Goal: Complete application form

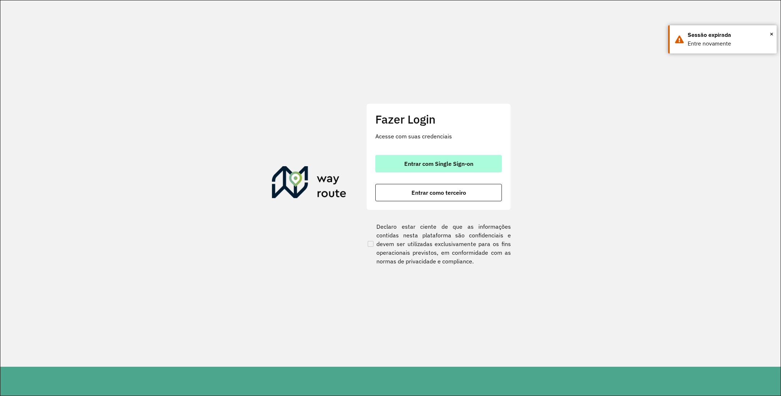
click at [410, 166] on span "Entrar com Single Sign-on" at bounding box center [438, 164] width 69 height 6
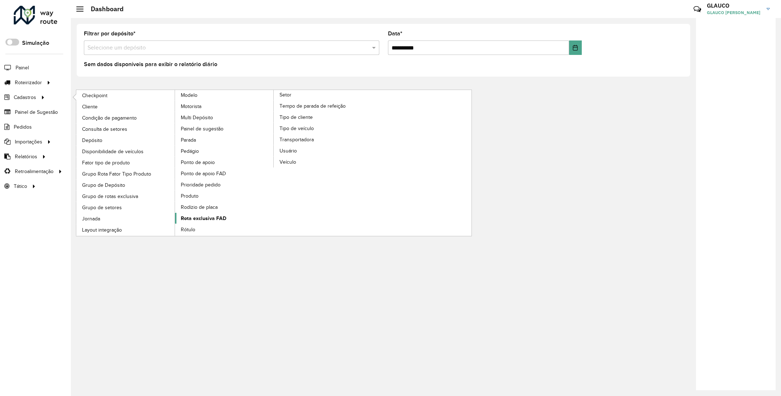
click at [199, 222] on span "Rota exclusiva FAD" at bounding box center [204, 219] width 46 height 8
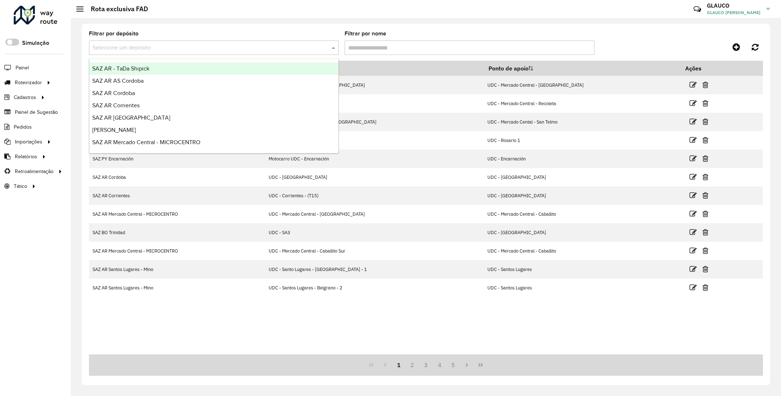
click at [239, 46] on input "text" at bounding box center [207, 48] width 228 height 9
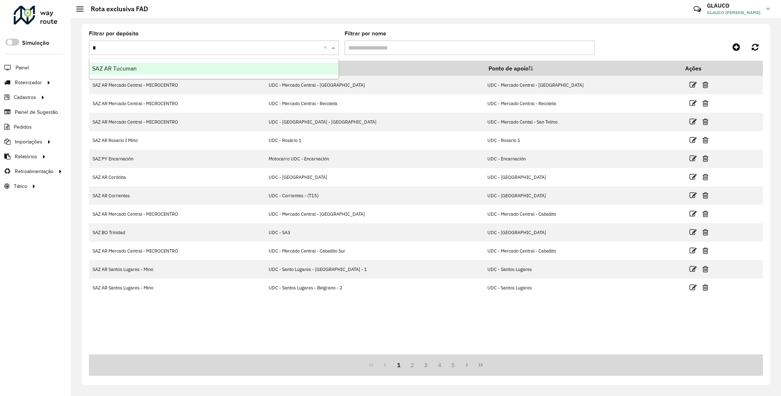
type input "**"
click at [145, 67] on div "SAZ AR Tucuman" at bounding box center [213, 69] width 249 height 12
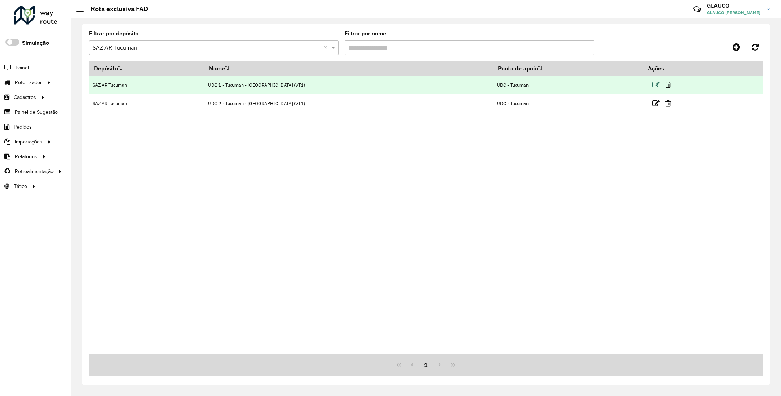
click at [652, 85] on icon at bounding box center [655, 84] width 7 height 7
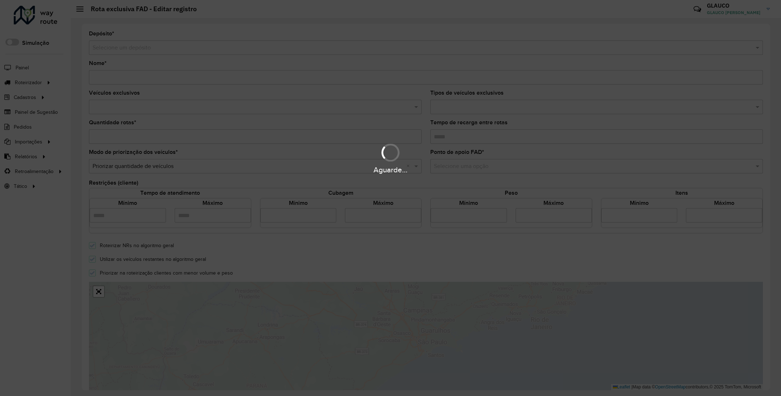
type input "**********"
type input "*"
type input "*****"
type input "****"
type input "*****"
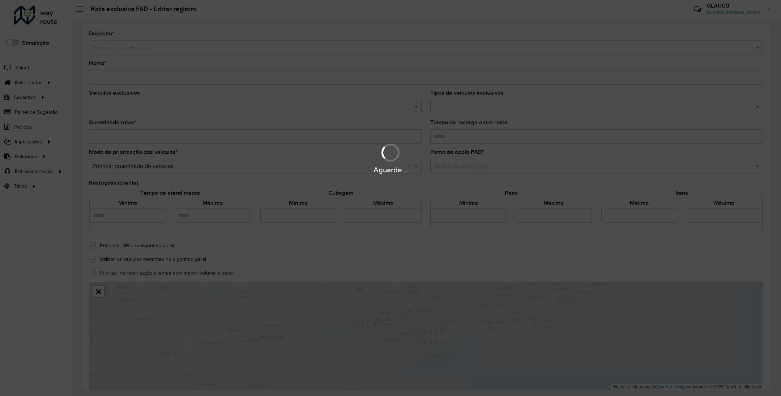
type input "*"
type input "**"
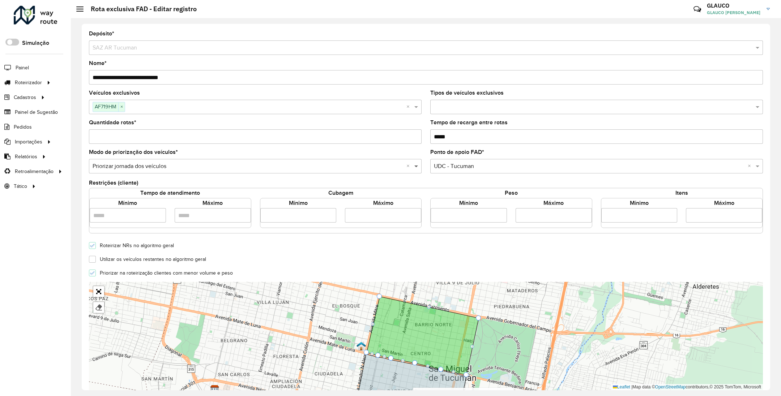
click at [415, 165] on span at bounding box center [417, 166] width 9 height 9
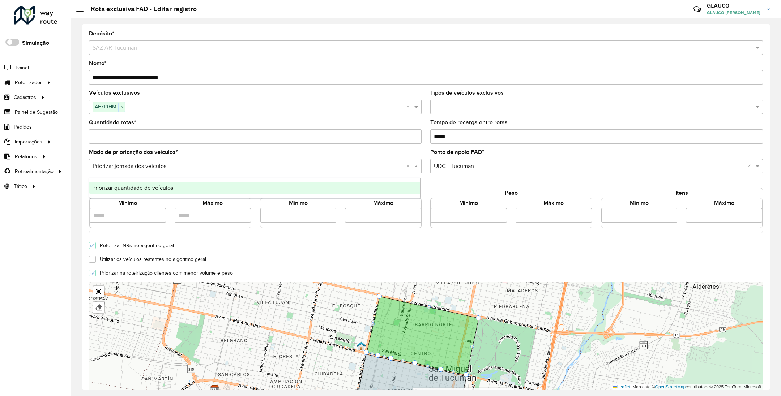
click at [415, 165] on span at bounding box center [417, 166] width 9 height 9
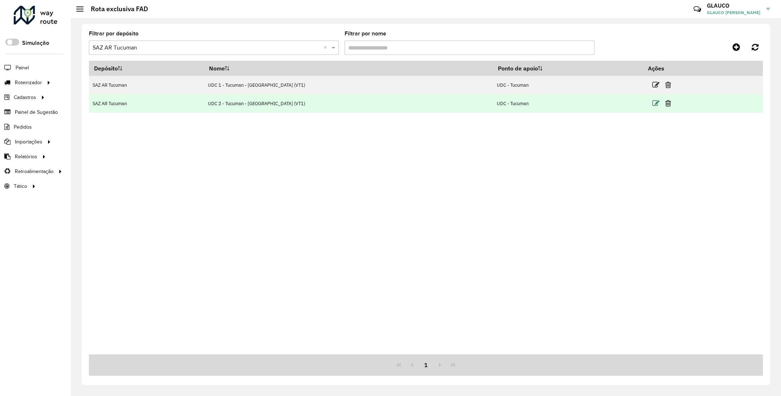
click at [652, 104] on icon at bounding box center [655, 103] width 7 height 7
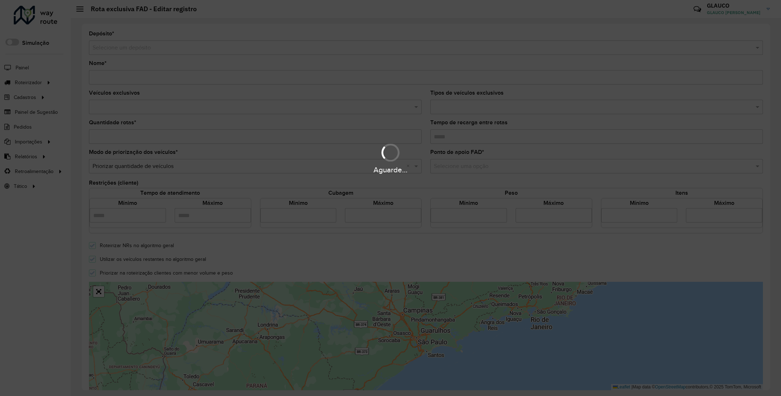
type input "**********"
type input "*"
type input "*****"
type input "****"
type input "*****"
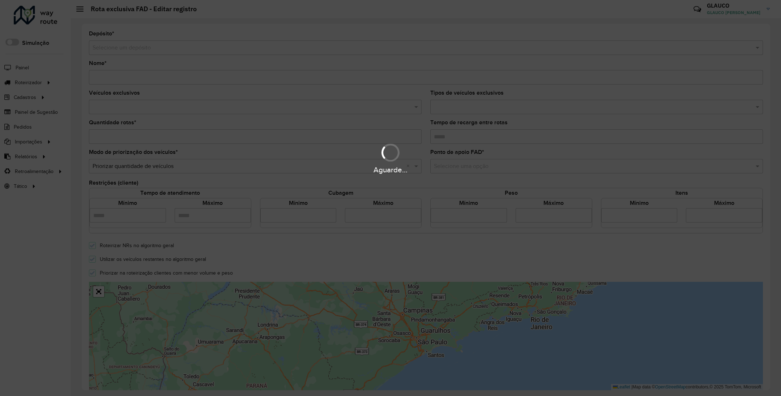
type input "*"
type input "**"
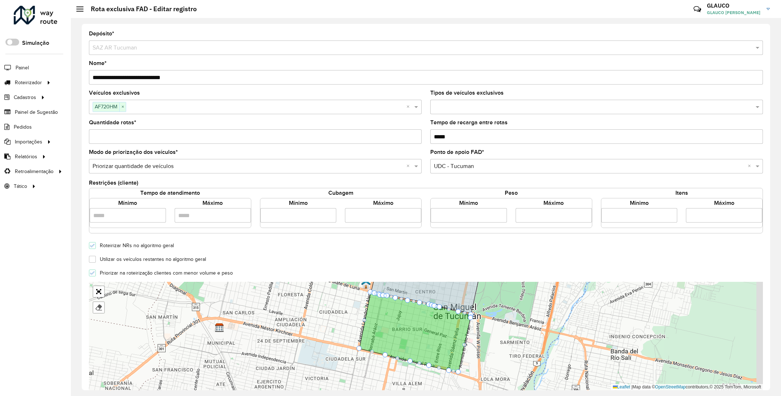
scroll to position [1, 0]
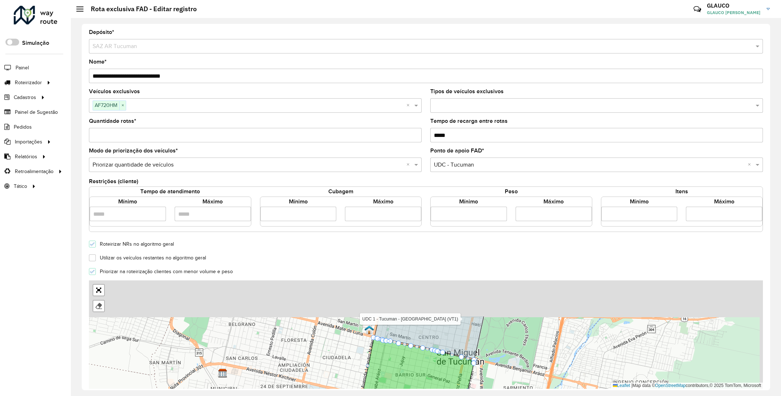
drag, startPoint x: 501, startPoint y: 327, endPoint x: 504, endPoint y: 374, distance: 47.1
click at [504, 374] on div "UDC 1 - Tucuman - Centro (VT1) Finalizar Leaflet | Map data © OpenStreetMap con…" at bounding box center [426, 335] width 674 height 108
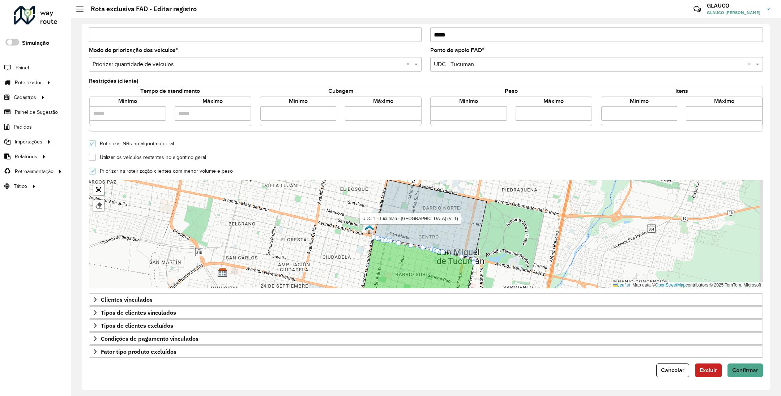
scroll to position [106, 0]
click at [95, 300] on icon at bounding box center [95, 300] width 6 height 6
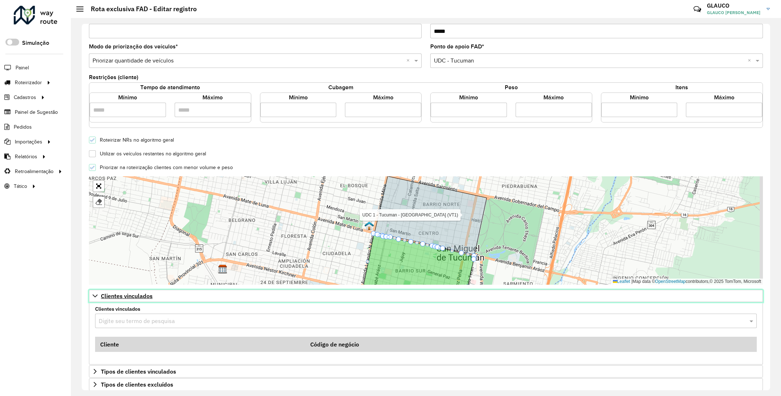
click at [95, 299] on icon at bounding box center [95, 296] width 6 height 6
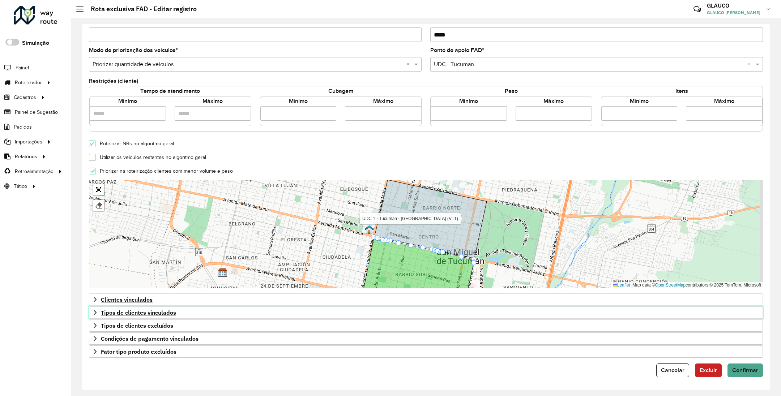
click at [96, 313] on icon at bounding box center [95, 313] width 6 height 6
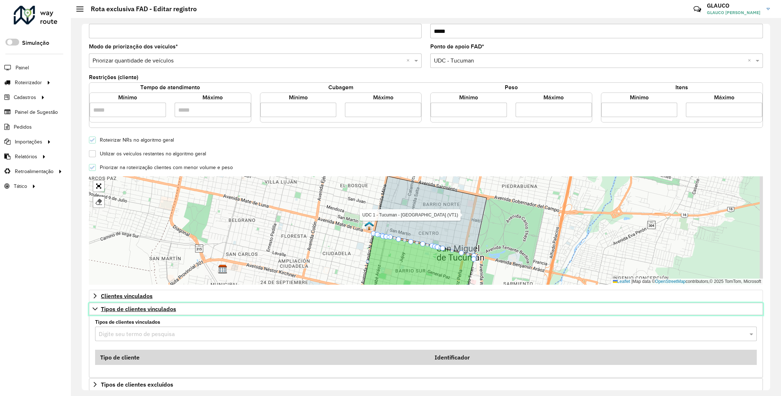
click at [96, 312] on icon at bounding box center [95, 309] width 6 height 6
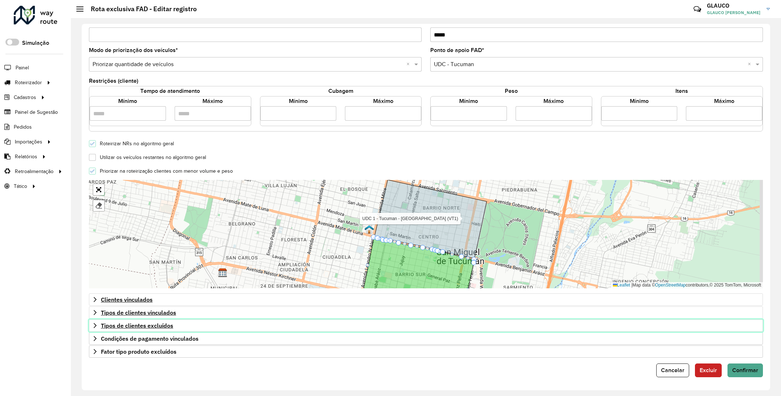
click at [95, 324] on icon at bounding box center [95, 326] width 6 height 6
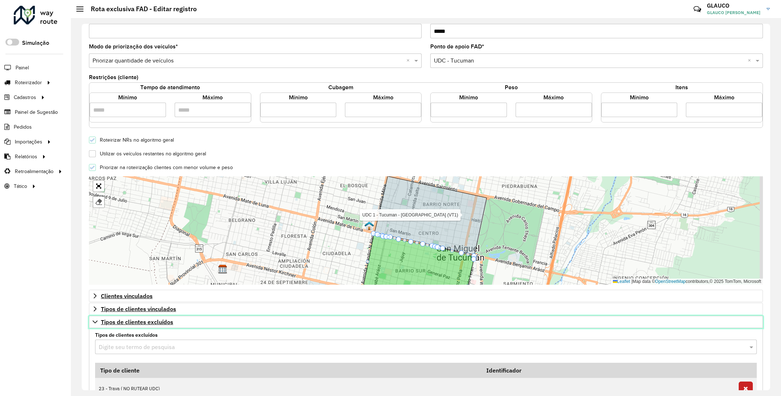
click at [95, 324] on icon at bounding box center [95, 322] width 6 height 6
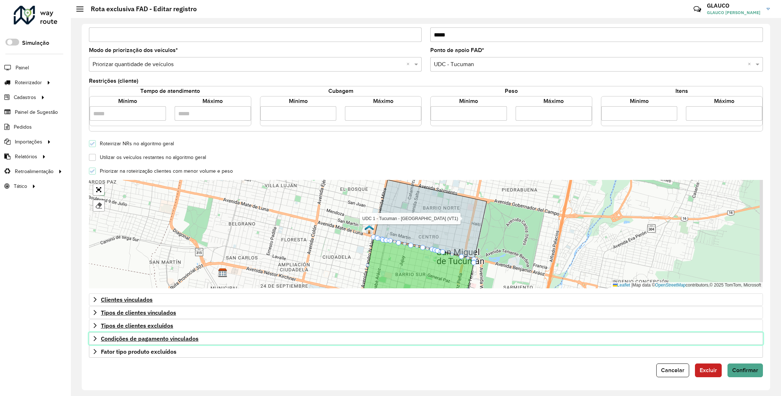
click at [94, 336] on icon at bounding box center [95, 339] width 6 height 6
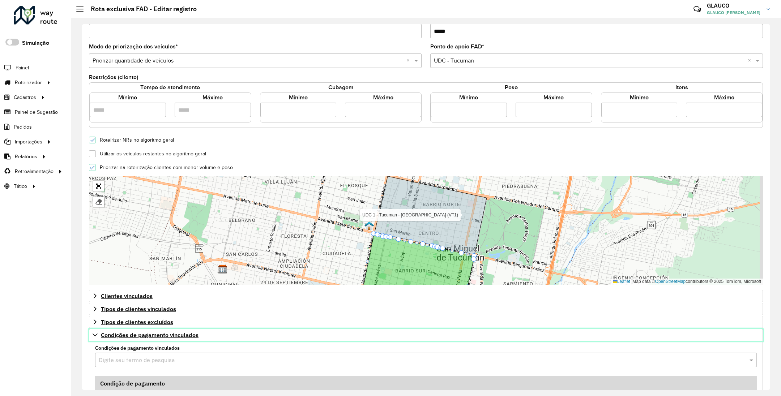
click at [94, 334] on icon at bounding box center [95, 335] width 6 height 6
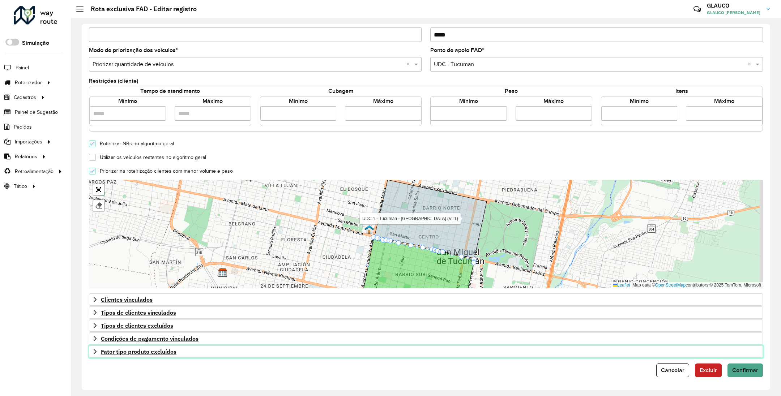
click at [93, 352] on icon at bounding box center [95, 352] width 6 height 6
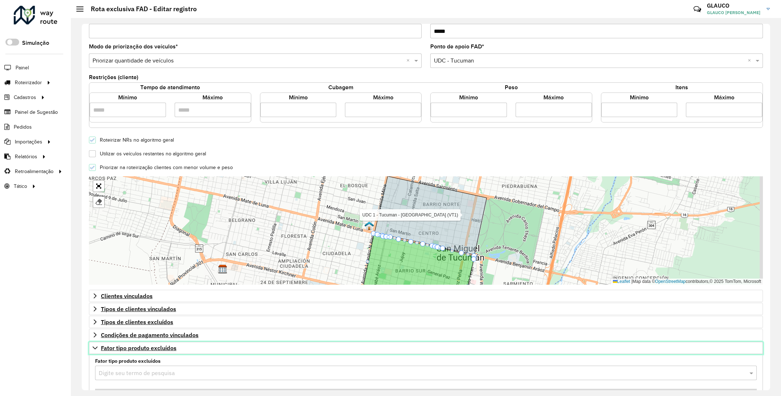
click at [93, 351] on icon at bounding box center [95, 348] width 6 height 6
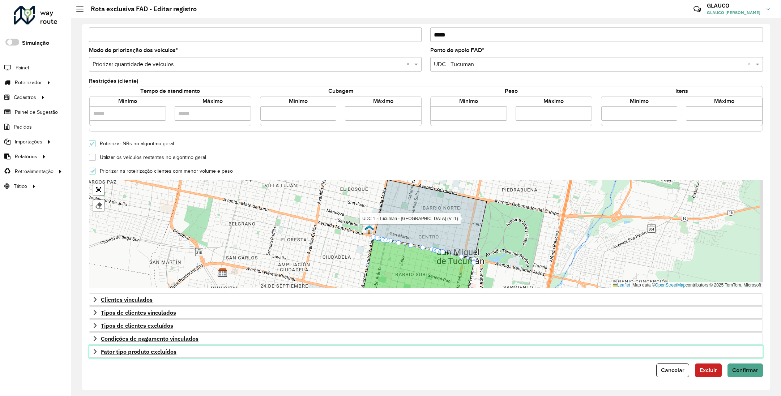
scroll to position [0, 0]
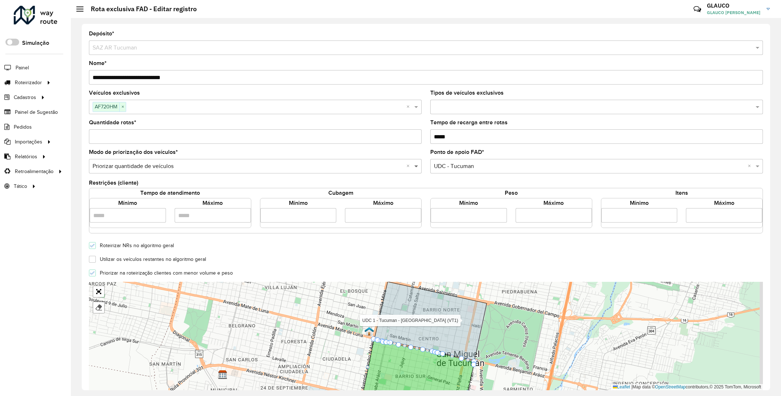
click at [415, 167] on span at bounding box center [417, 166] width 9 height 9
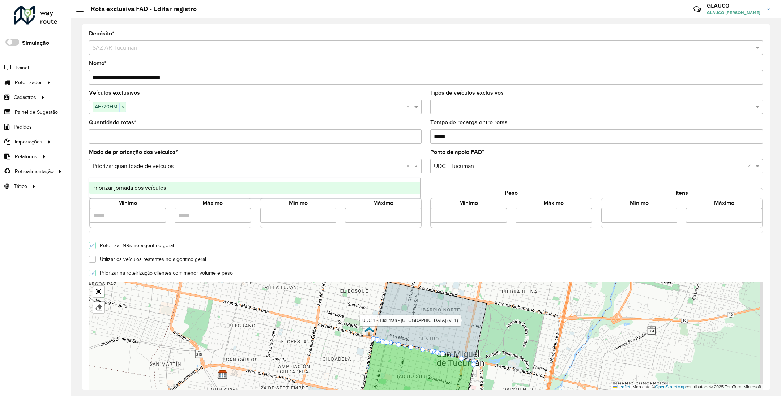
click at [415, 167] on span at bounding box center [417, 166] width 9 height 9
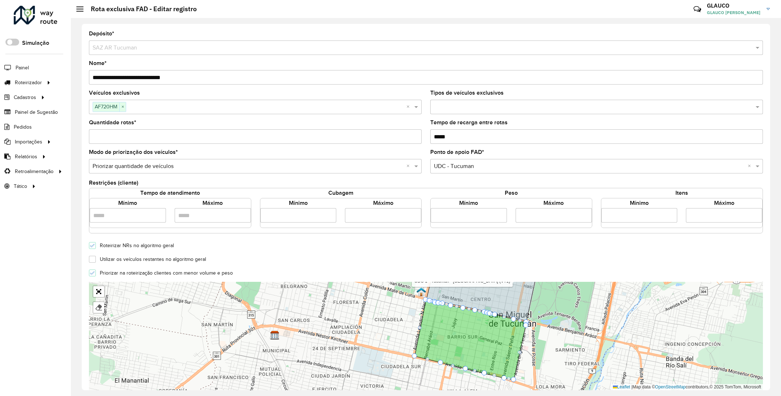
scroll to position [1, 0]
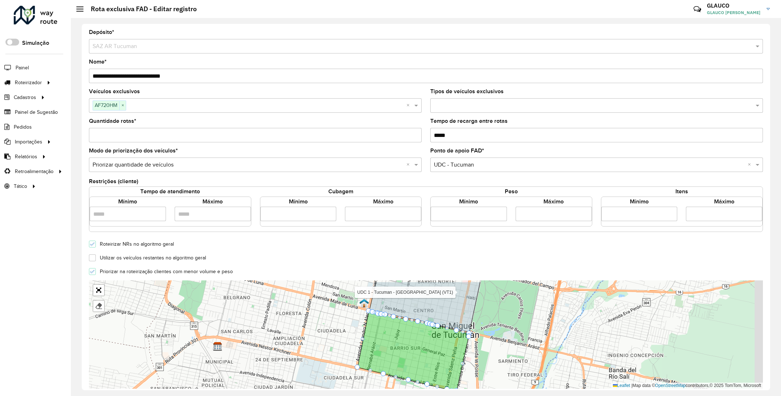
drag, startPoint x: 381, startPoint y: 328, endPoint x: 324, endPoint y: 341, distance: 58.5
click at [324, 341] on div "UDC 1 - Tucuman - Centro (VT1) Finalizar Leaflet | Map data © OpenStreetMap con…" at bounding box center [426, 335] width 674 height 108
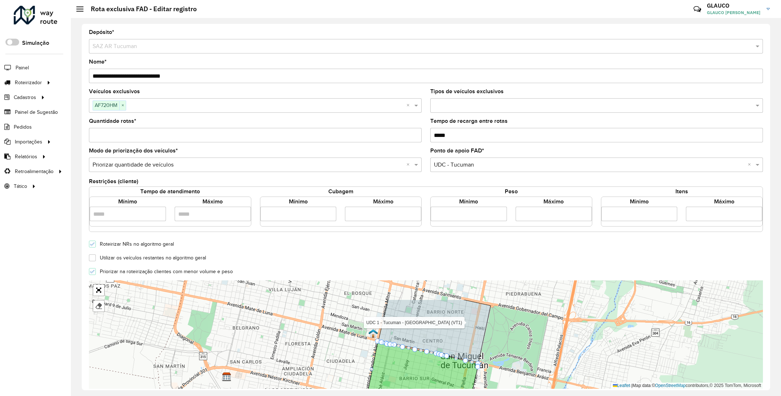
drag, startPoint x: 312, startPoint y: 339, endPoint x: 323, endPoint y: 372, distance: 34.8
click at [323, 372] on div "UDC 1 - Tucuman - Centro (VT1) Finalizar Leaflet | Map data © OpenStreetMap con…" at bounding box center [426, 335] width 674 height 108
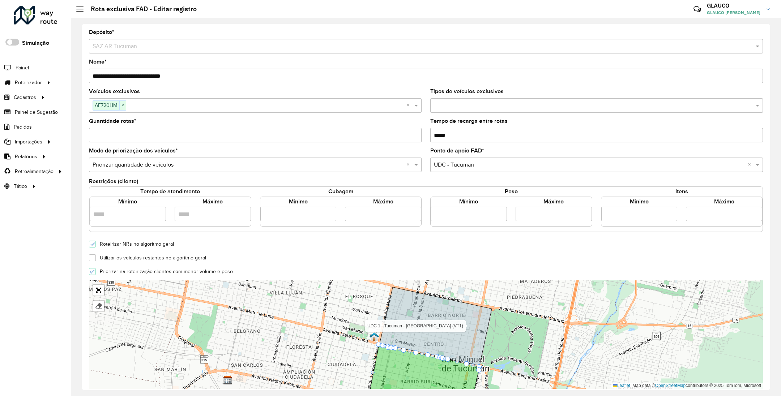
scroll to position [0, 0]
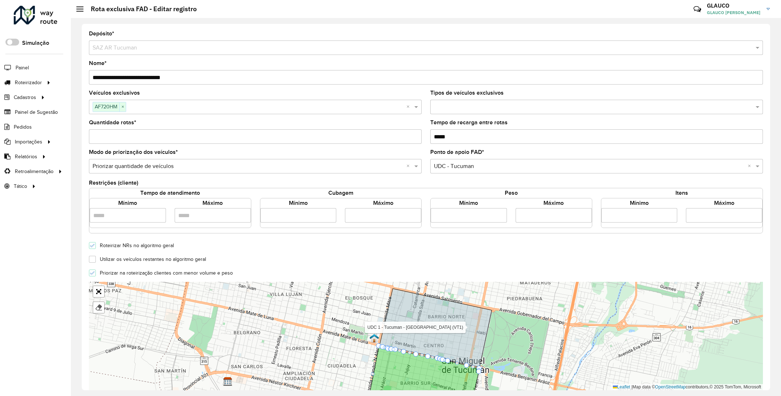
click at [414, 139] on input "*" at bounding box center [255, 136] width 333 height 14
click at [108, 133] on input "*" at bounding box center [255, 136] width 333 height 14
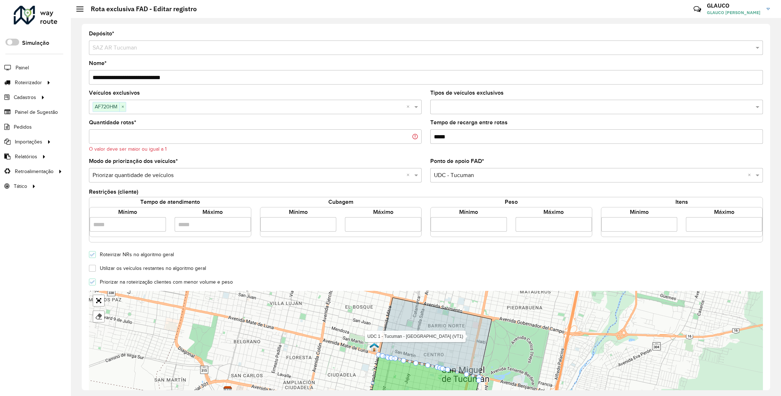
click at [17, 231] on div "Roteirizador AmbevTech Simulação Painel Roteirizador Entregas Cadastros Checkpo…" at bounding box center [35, 198] width 71 height 396
type input "*"
click at [404, 136] on input "*" at bounding box center [255, 136] width 333 height 14
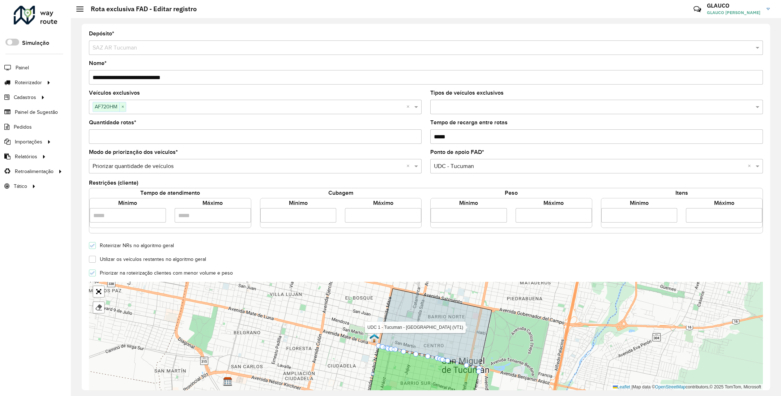
click at [35, 229] on div "Roteirizador AmbevTech Simulação Painel Roteirizador Entregas Cadastros Checkpo…" at bounding box center [35, 198] width 71 height 396
click at [594, 251] on form "**********" at bounding box center [426, 255] width 674 height 448
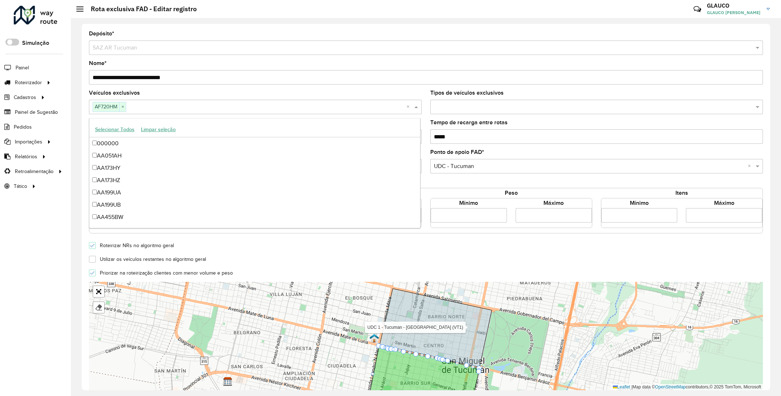
click at [417, 106] on span at bounding box center [417, 107] width 9 height 9
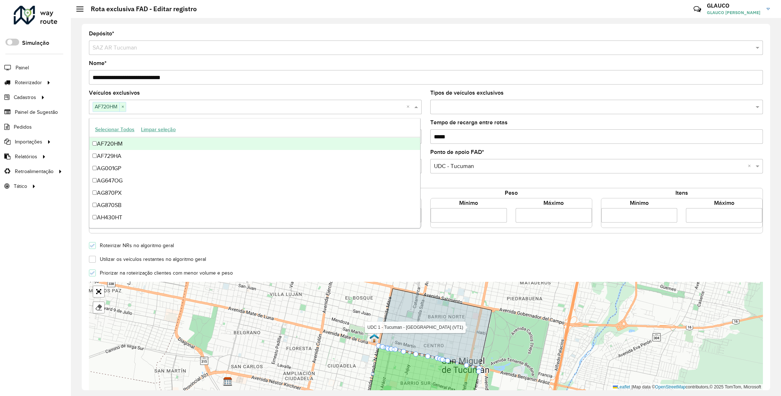
click at [417, 106] on span at bounding box center [417, 107] width 9 height 9
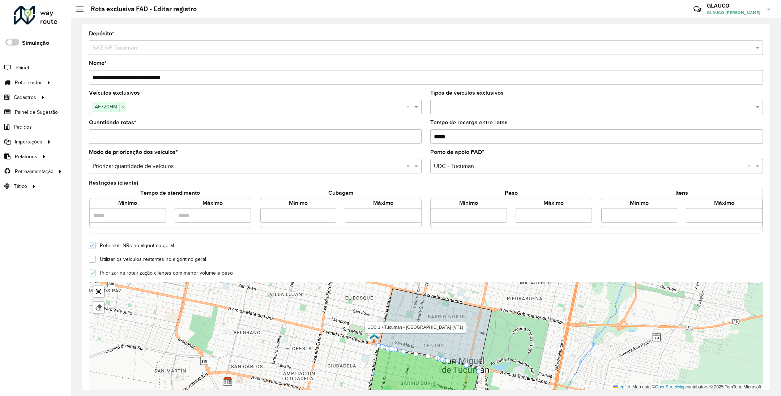
click at [470, 261] on div "Utilizar os veículos restantes no algoritmo geral" at bounding box center [426, 259] width 683 height 9
click at [549, 256] on div "Utilizar os veículos restantes no algoritmo geral" at bounding box center [426, 259] width 683 height 9
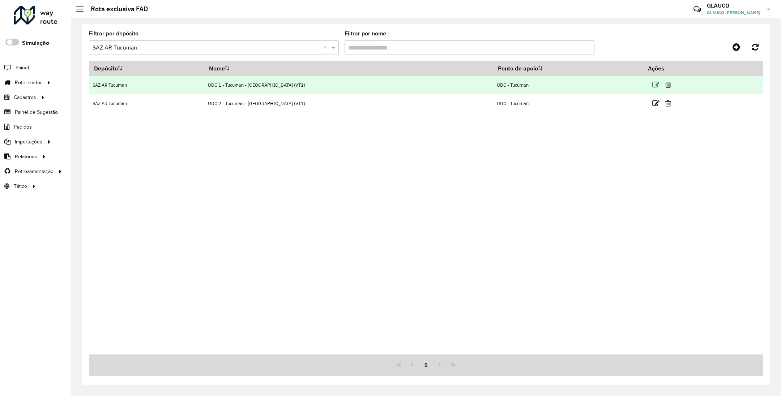
click at [652, 85] on icon at bounding box center [655, 84] width 7 height 7
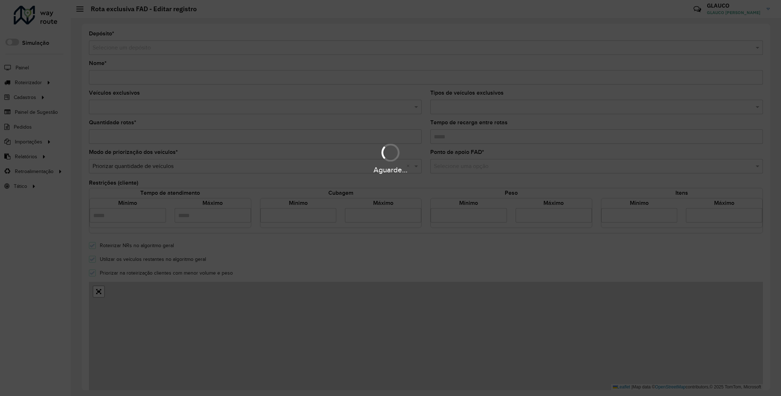
type input "**********"
type input "*"
type input "*****"
type input "****"
type input "*****"
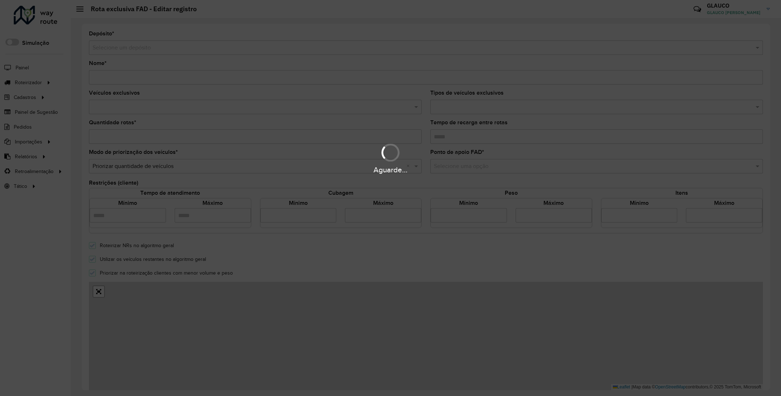
type input "*"
type input "**"
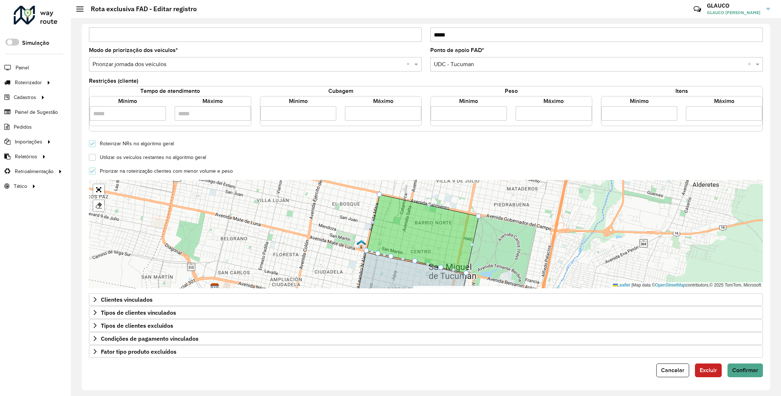
scroll to position [106, 0]
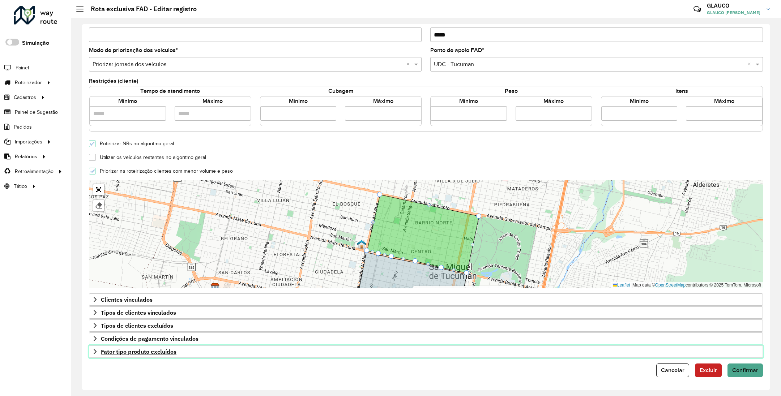
click at [94, 353] on icon at bounding box center [95, 352] width 6 height 6
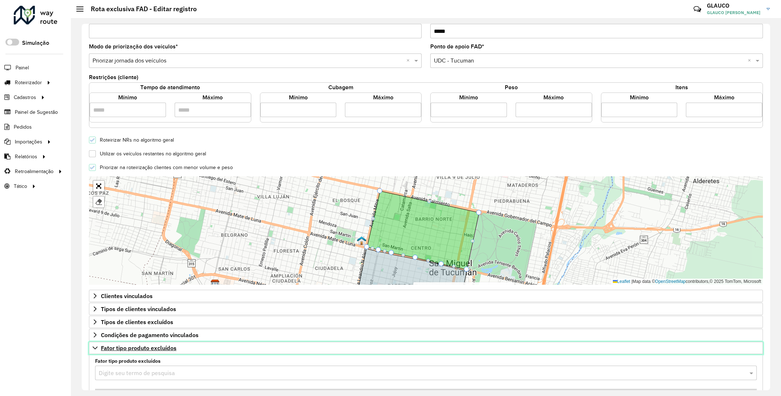
click at [94, 351] on icon at bounding box center [95, 348] width 6 height 6
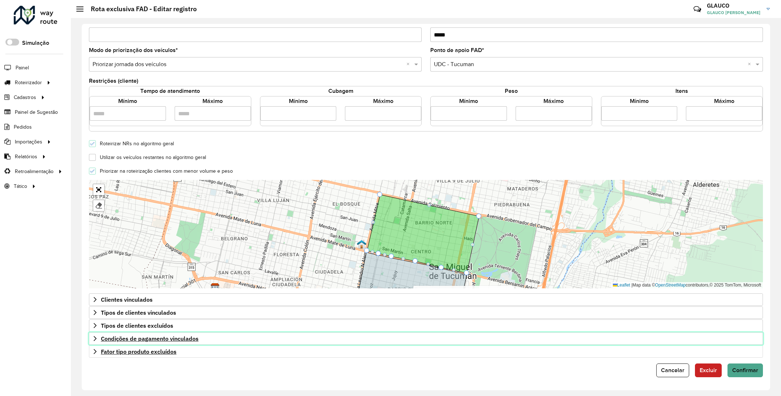
click at [95, 336] on icon at bounding box center [95, 339] width 6 height 6
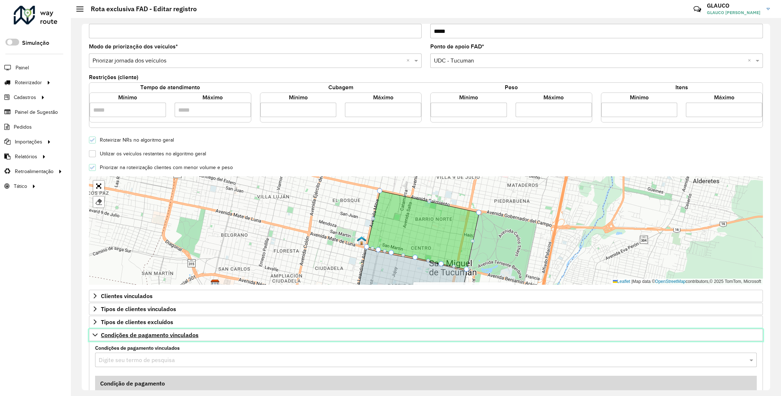
click at [95, 335] on icon at bounding box center [95, 335] width 6 height 6
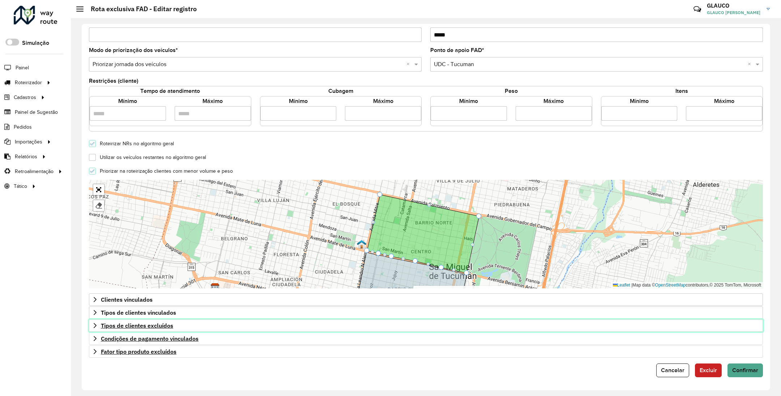
click at [95, 325] on icon at bounding box center [95, 325] width 3 height 5
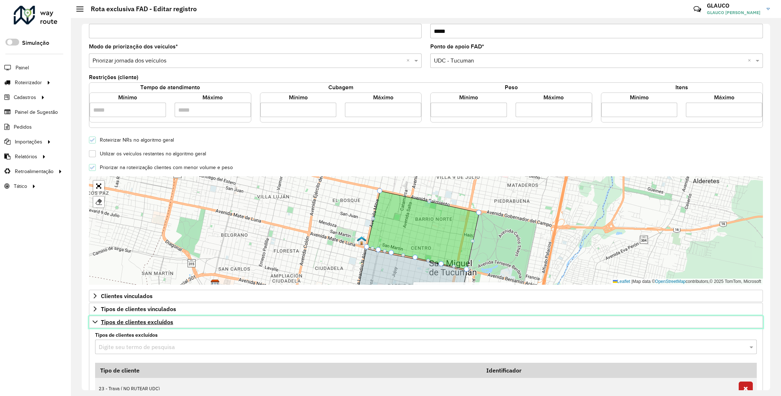
click at [95, 324] on icon at bounding box center [95, 322] width 5 height 3
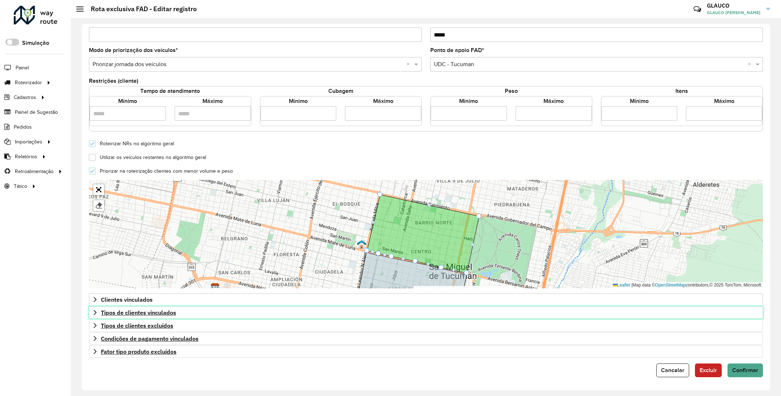
click at [95, 312] on icon at bounding box center [95, 312] width 3 height 5
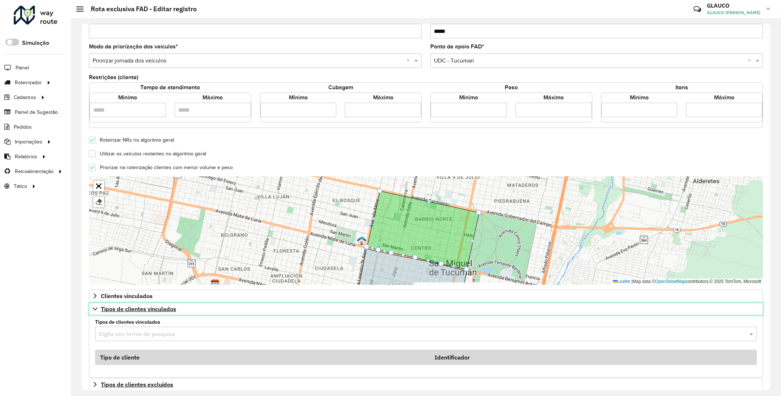
click at [95, 311] on icon at bounding box center [95, 309] width 5 height 3
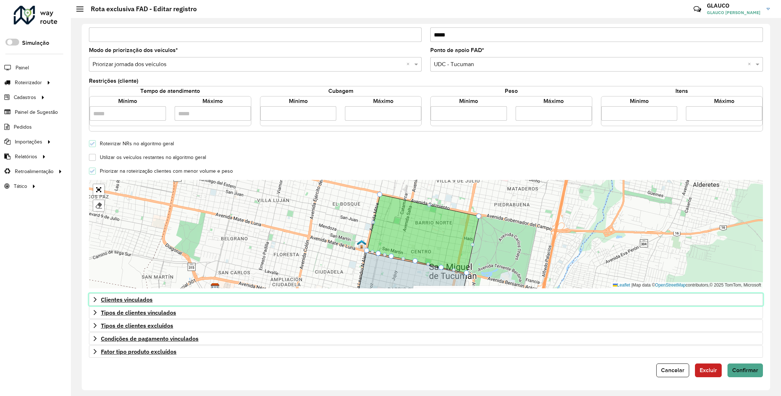
click at [93, 299] on icon at bounding box center [95, 300] width 6 height 6
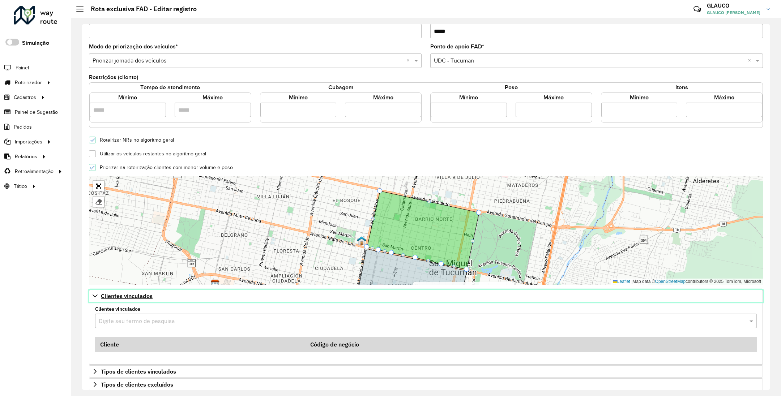
click at [93, 299] on icon at bounding box center [95, 296] width 6 height 6
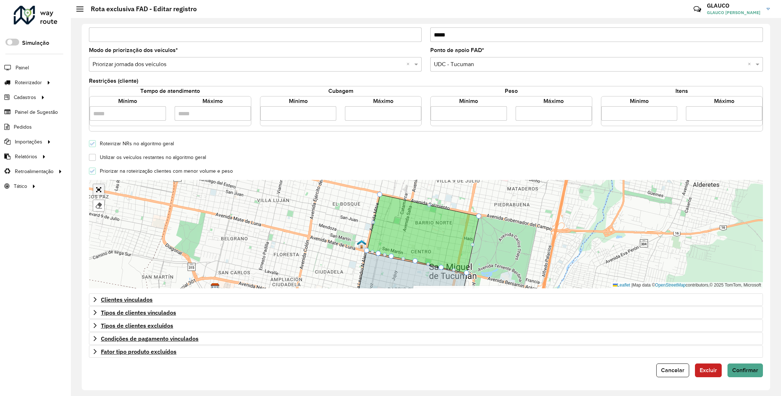
click at [100, 187] on link "Abrir mapa em tela cheia" at bounding box center [98, 189] width 11 height 11
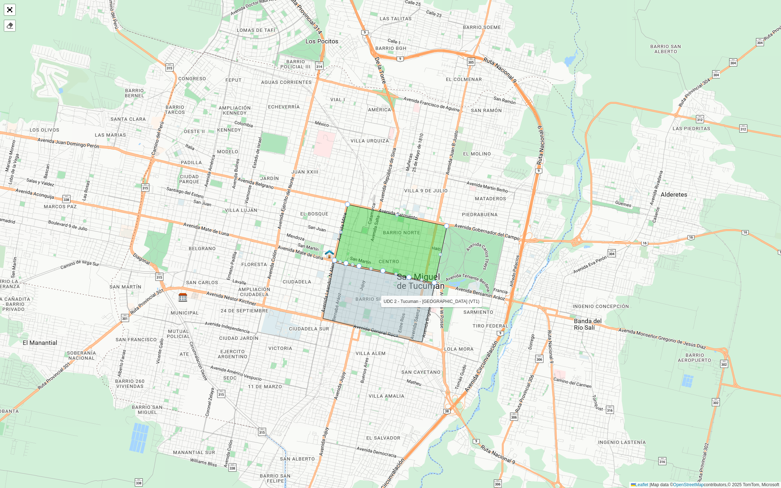
click at [380, 255] on icon at bounding box center [391, 244] width 112 height 78
click at [371, 306] on icon at bounding box center [379, 302] width 112 height 80
click at [381, 264] on icon at bounding box center [391, 244] width 112 height 78
drag, startPoint x: 335, startPoint y: 261, endPoint x: 324, endPoint y: 320, distance: 59.7
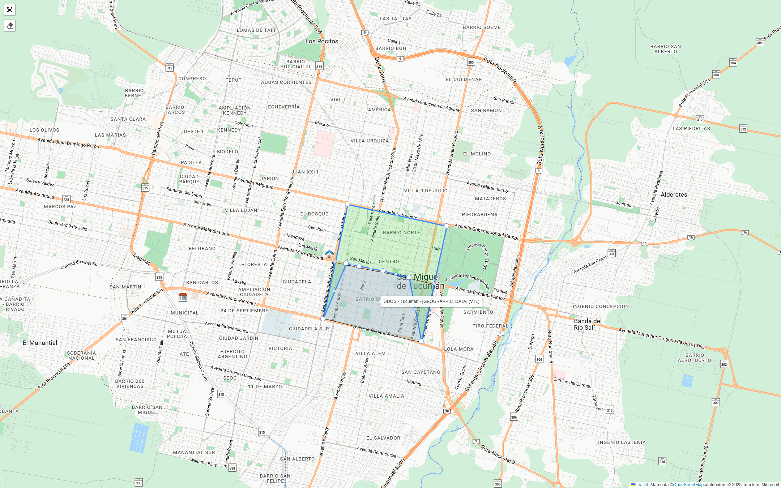
drag, startPoint x: 434, startPoint y: 283, endPoint x: 421, endPoint y: 342, distance: 60.0
drag, startPoint x: 382, startPoint y: 270, endPoint x: 367, endPoint y: 329, distance: 60.4
drag, startPoint x: 408, startPoint y: 279, endPoint x: 394, endPoint y: 337, distance: 59.6
drag, startPoint x: 358, startPoint y: 265, endPoint x: 346, endPoint y: 323, distance: 59.9
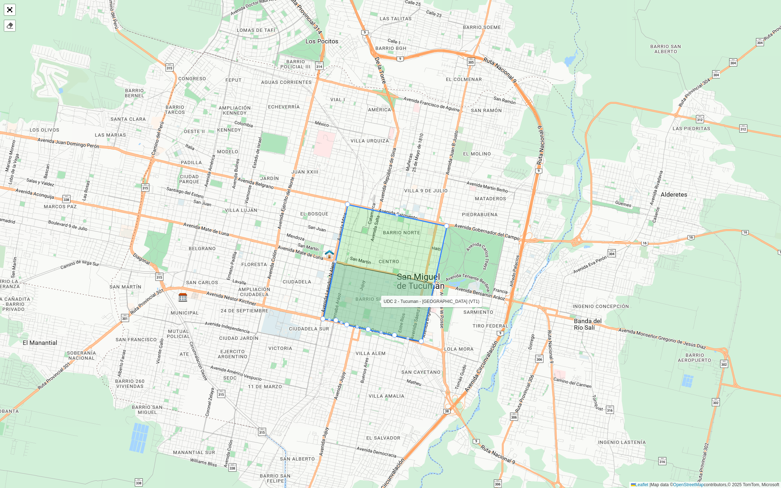
drag, startPoint x: 345, startPoint y: 264, endPoint x: 335, endPoint y: 321, distance: 58.0
click at [8, 10] on link "Abrir mapa em tela cheia" at bounding box center [9, 9] width 11 height 11
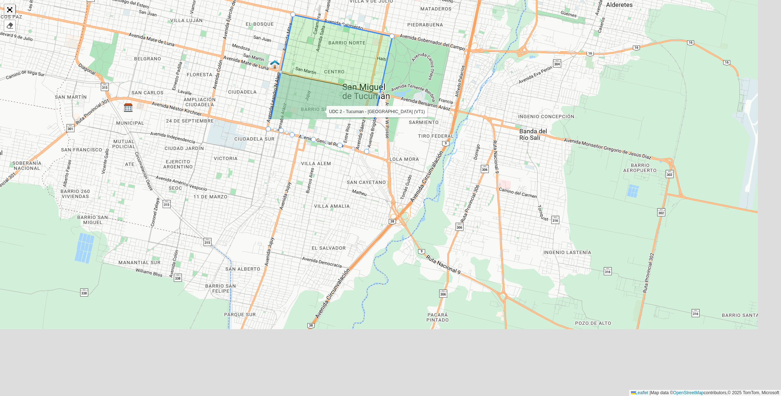
scroll to position [106, 0]
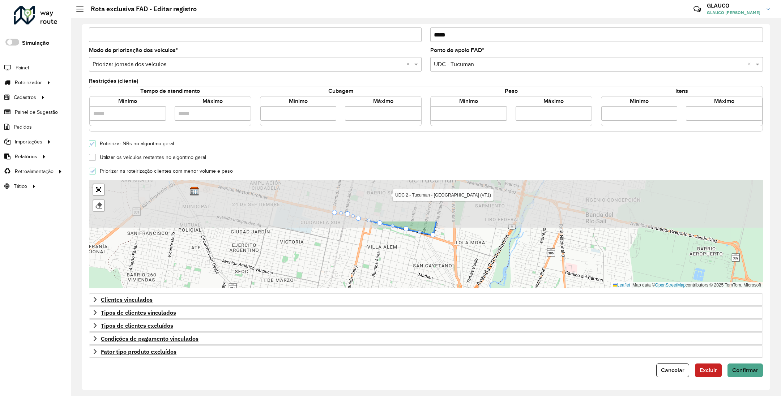
drag, startPoint x: 387, startPoint y: 251, endPoint x: 395, endPoint y: 289, distance: 38.7
click at [395, 289] on form "**********" at bounding box center [426, 153] width 674 height 448
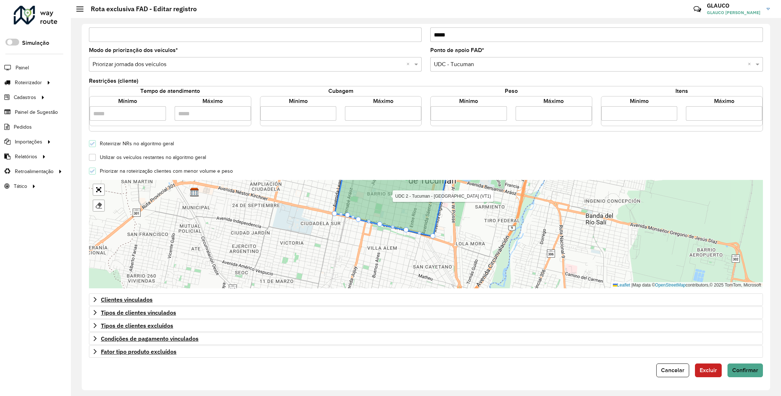
drag, startPoint x: 504, startPoint y: 247, endPoint x: 507, endPoint y: 282, distance: 35.6
click at [507, 282] on div "UDC 2 - Tucuman - Centro (VT1) Finalizar Leaflet | Map data © OpenStreetMap con…" at bounding box center [426, 234] width 674 height 108
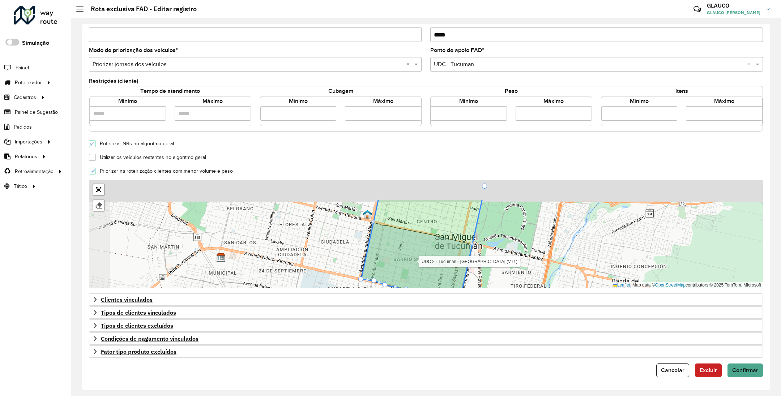
drag, startPoint x: 536, startPoint y: 252, endPoint x: 544, endPoint y: 269, distance: 18.8
click at [544, 269] on div "UDC 2 - Tucuman - Centro (VT1) Finalizar Leaflet | Map data © OpenStreetMap con…" at bounding box center [426, 234] width 674 height 108
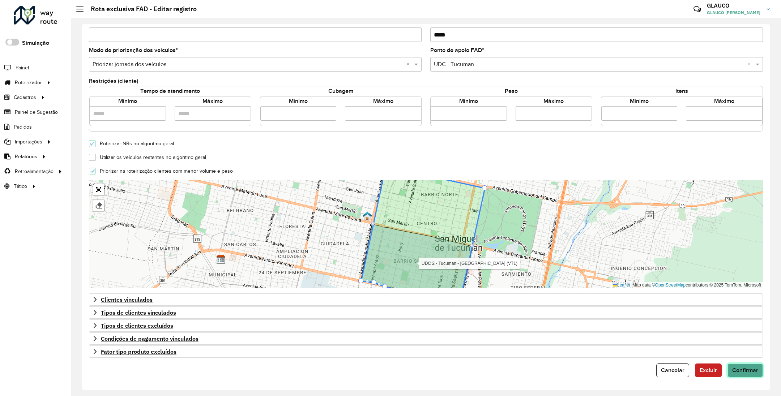
click at [745, 368] on span "Confirmar" at bounding box center [745, 370] width 26 height 6
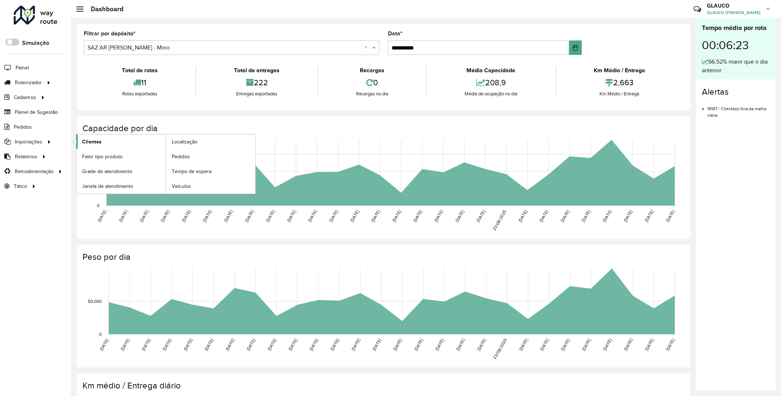
click at [93, 141] on span "Clientes" at bounding box center [92, 142] width 20 height 8
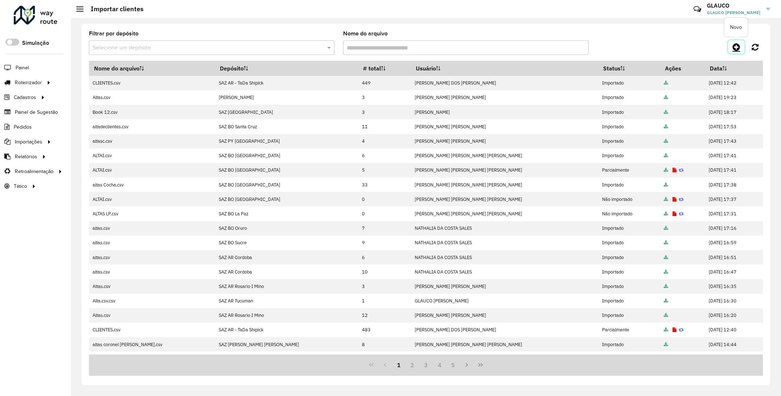
click at [736, 47] on icon at bounding box center [737, 47] width 8 height 9
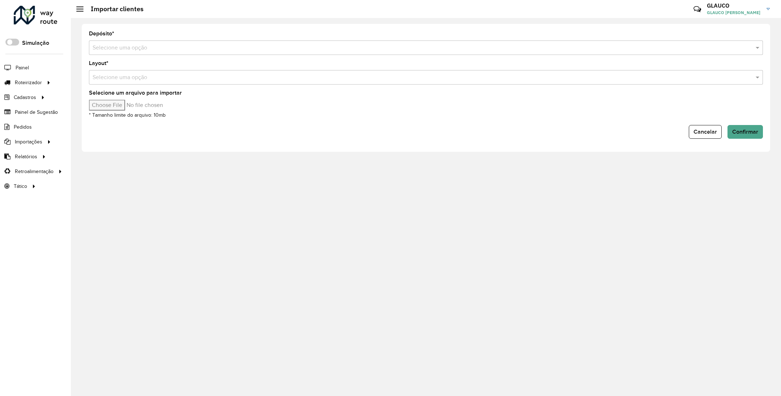
click at [202, 50] on input "text" at bounding box center [419, 48] width 652 height 9
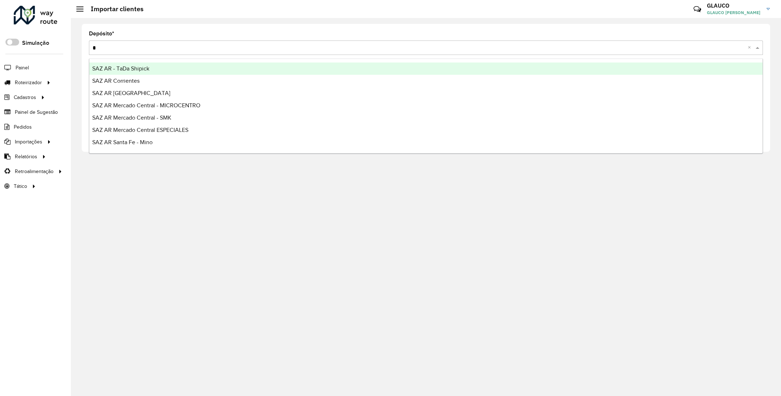
type input "**"
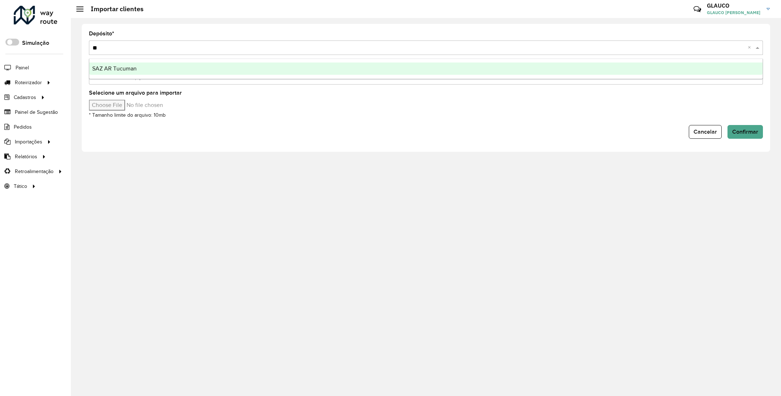
click at [110, 70] on span "SAZ AR Tucuman" at bounding box center [114, 68] width 44 height 6
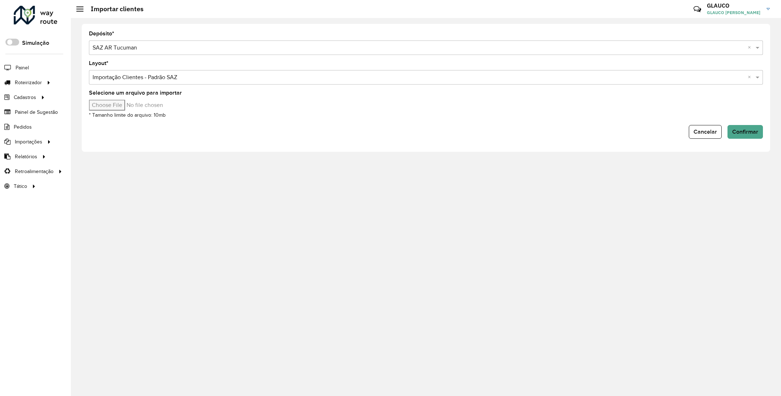
click at [113, 105] on input "Selecione um arquivo para importar" at bounding box center [150, 105] width 123 height 11
type input "**********"
click at [747, 132] on span "Confirmar" at bounding box center [745, 132] width 26 height 6
